Goal: Find specific page/section: Find specific page/section

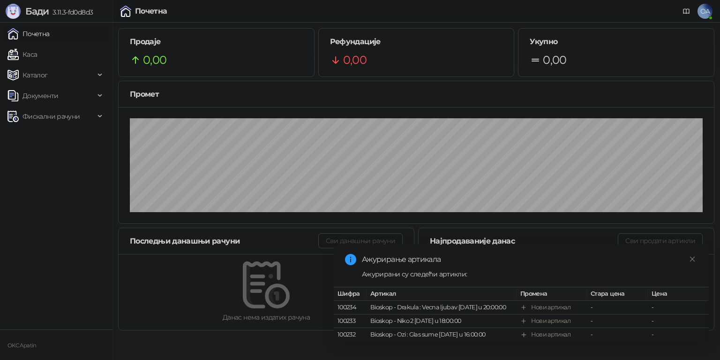
click at [24, 57] on link "Каса" at bounding box center [23, 54] width 30 height 19
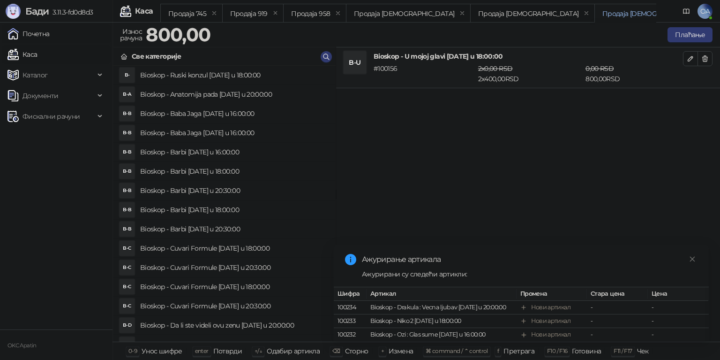
click at [30, 35] on link "Почетна" at bounding box center [29, 33] width 42 height 19
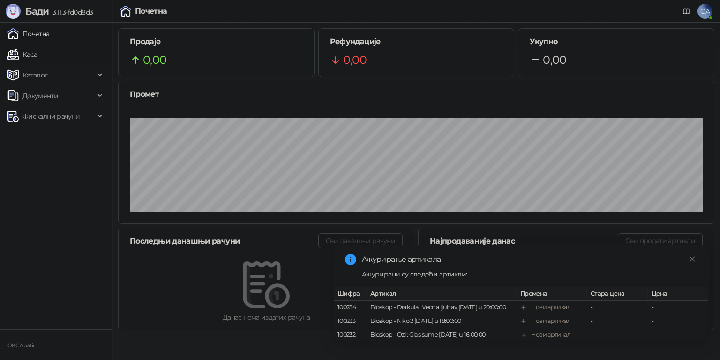
click at [23, 53] on link "Каса" at bounding box center [23, 54] width 30 height 19
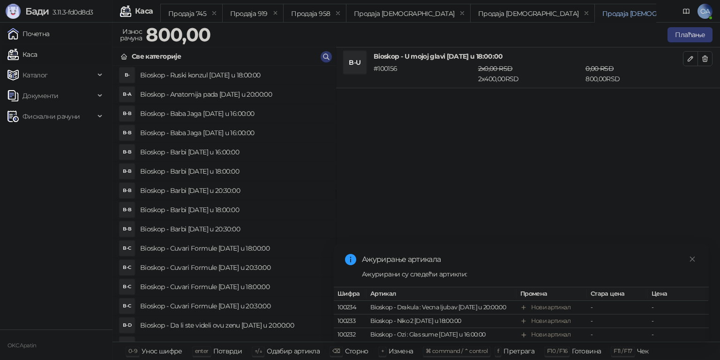
click at [33, 38] on link "Почетна" at bounding box center [29, 33] width 42 height 19
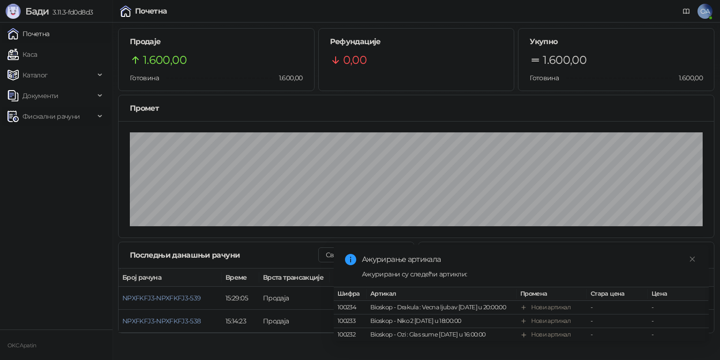
click at [66, 121] on span "Фискални рачуни" at bounding box center [51, 116] width 57 height 19
click at [59, 159] on link "По данима" at bounding box center [36, 157] width 50 height 19
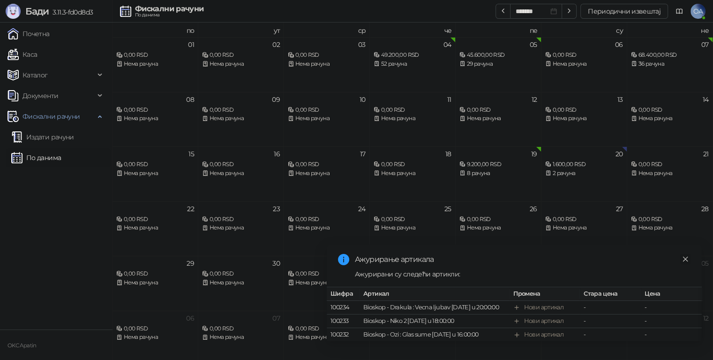
click at [683, 254] on link "Close" at bounding box center [685, 259] width 10 height 10
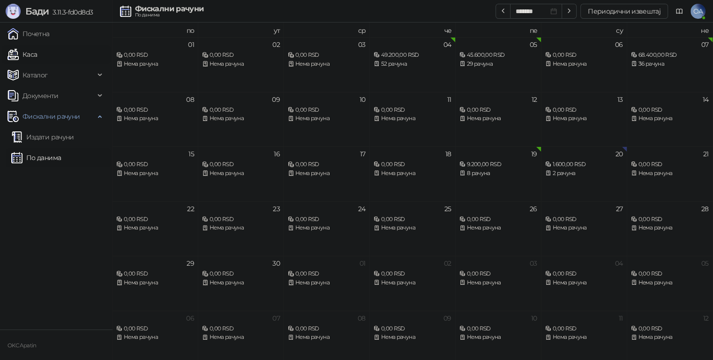
click at [30, 54] on link "Каса" at bounding box center [23, 54] width 30 height 19
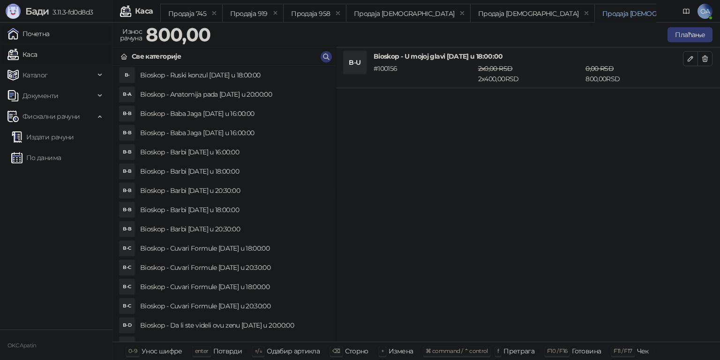
click at [47, 37] on link "Почетна" at bounding box center [29, 33] width 42 height 19
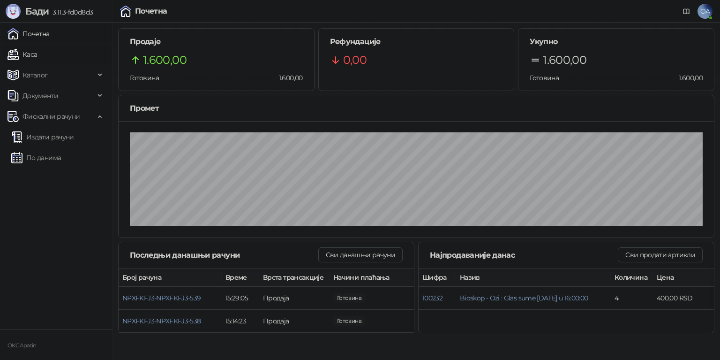
click at [37, 57] on link "Каса" at bounding box center [23, 54] width 30 height 19
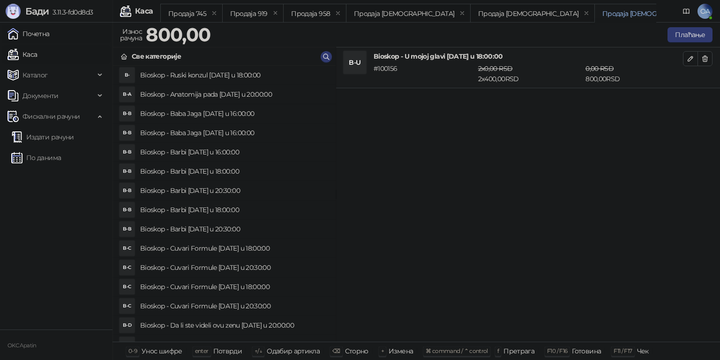
click at [38, 35] on link "Почетна" at bounding box center [29, 33] width 42 height 19
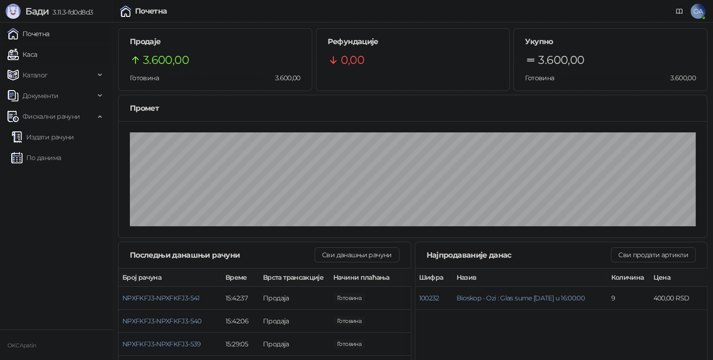
click at [27, 55] on link "Каса" at bounding box center [23, 54] width 30 height 19
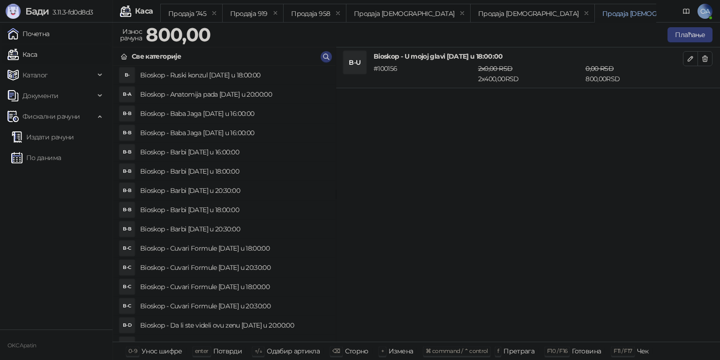
click at [39, 37] on link "Почетна" at bounding box center [29, 33] width 42 height 19
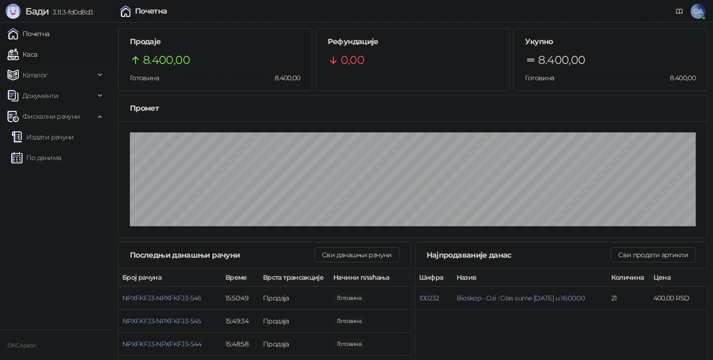
click at [26, 56] on link "Каса" at bounding box center [23, 54] width 30 height 19
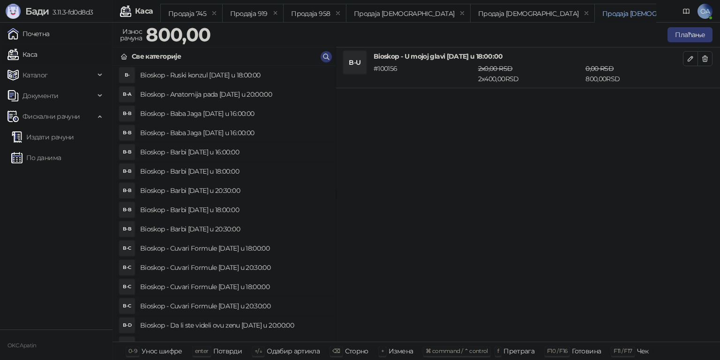
click at [33, 37] on link "Почетна" at bounding box center [29, 33] width 42 height 19
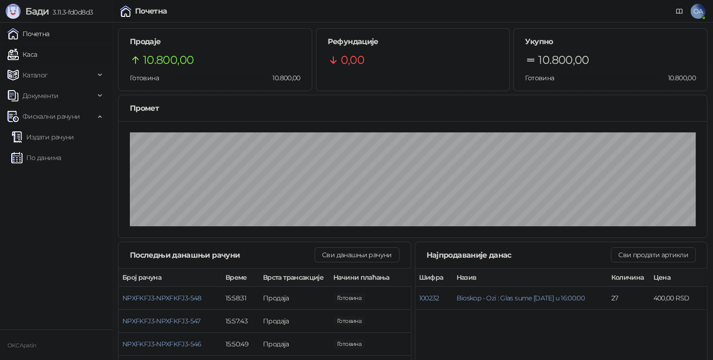
click at [36, 57] on link "Каса" at bounding box center [23, 54] width 30 height 19
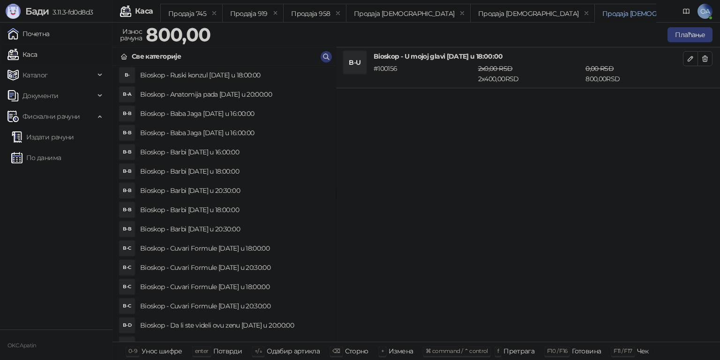
click at [38, 36] on link "Почетна" at bounding box center [29, 33] width 42 height 19
